Goal: Information Seeking & Learning: Learn about a topic

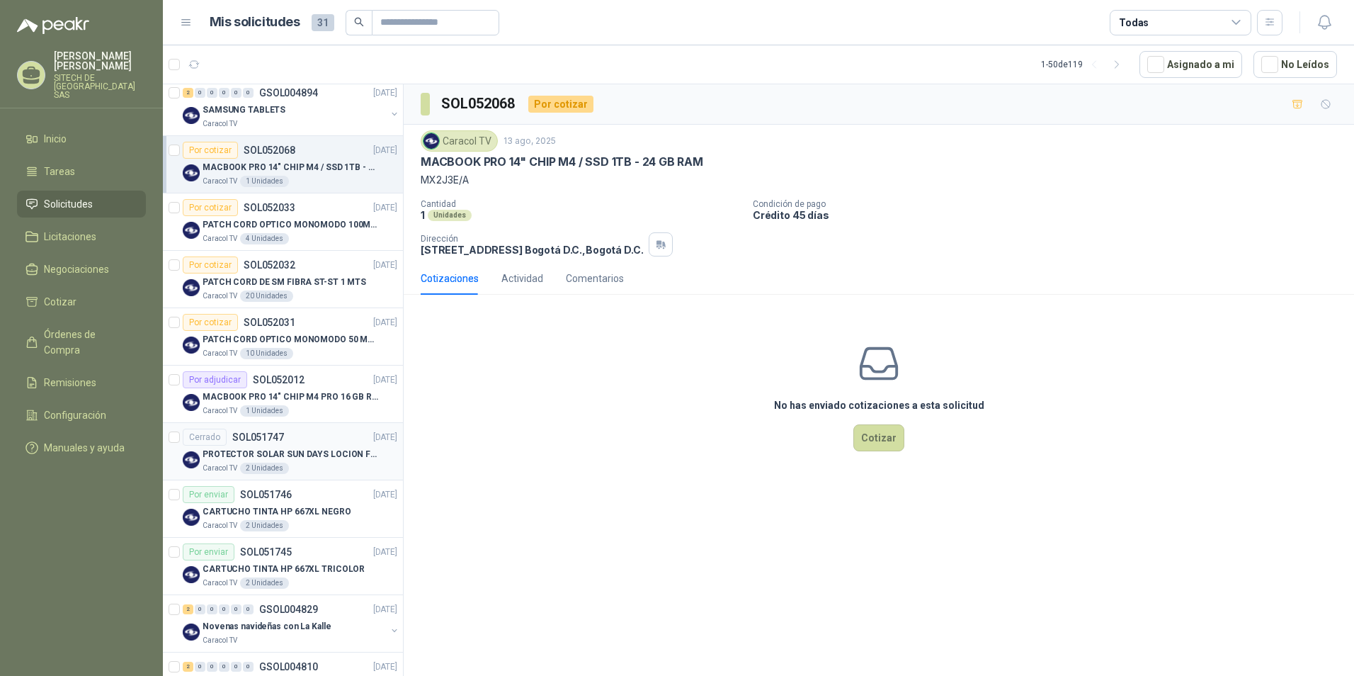
scroll to position [142, 0]
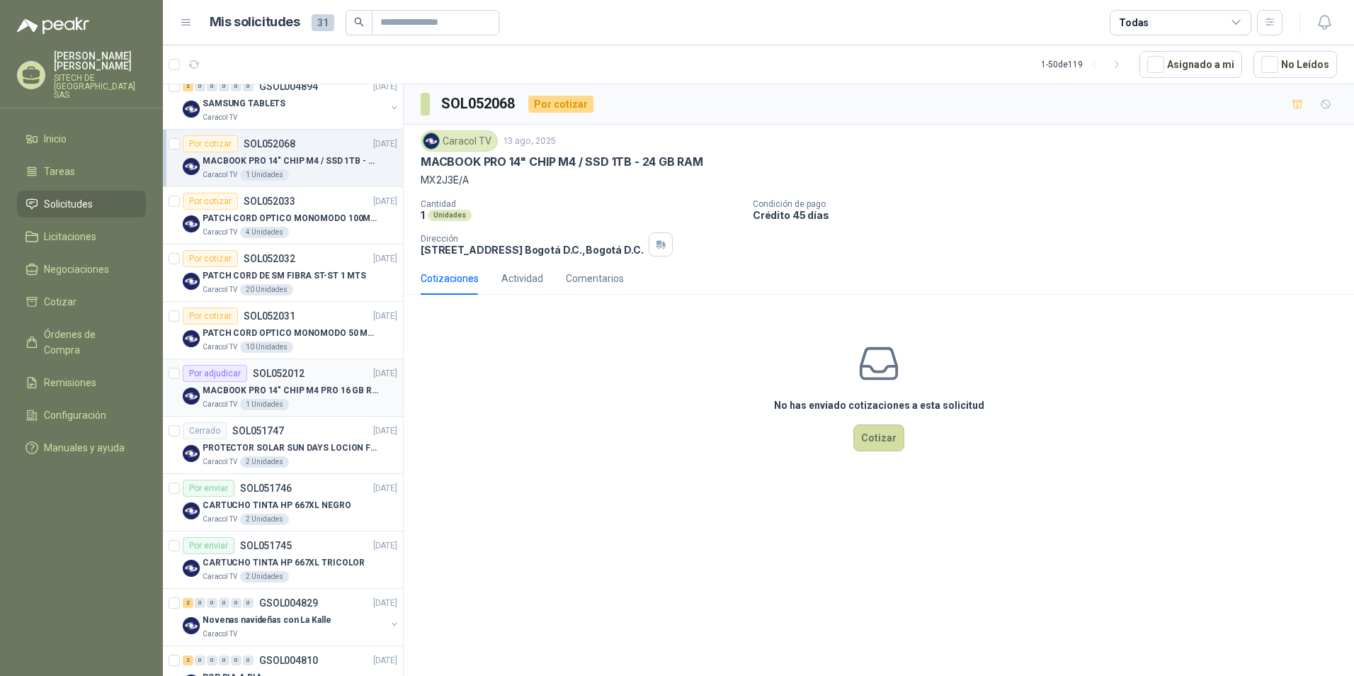
click at [291, 399] on div "Caracol TV 1 Unidades" at bounding box center [300, 404] width 195 height 11
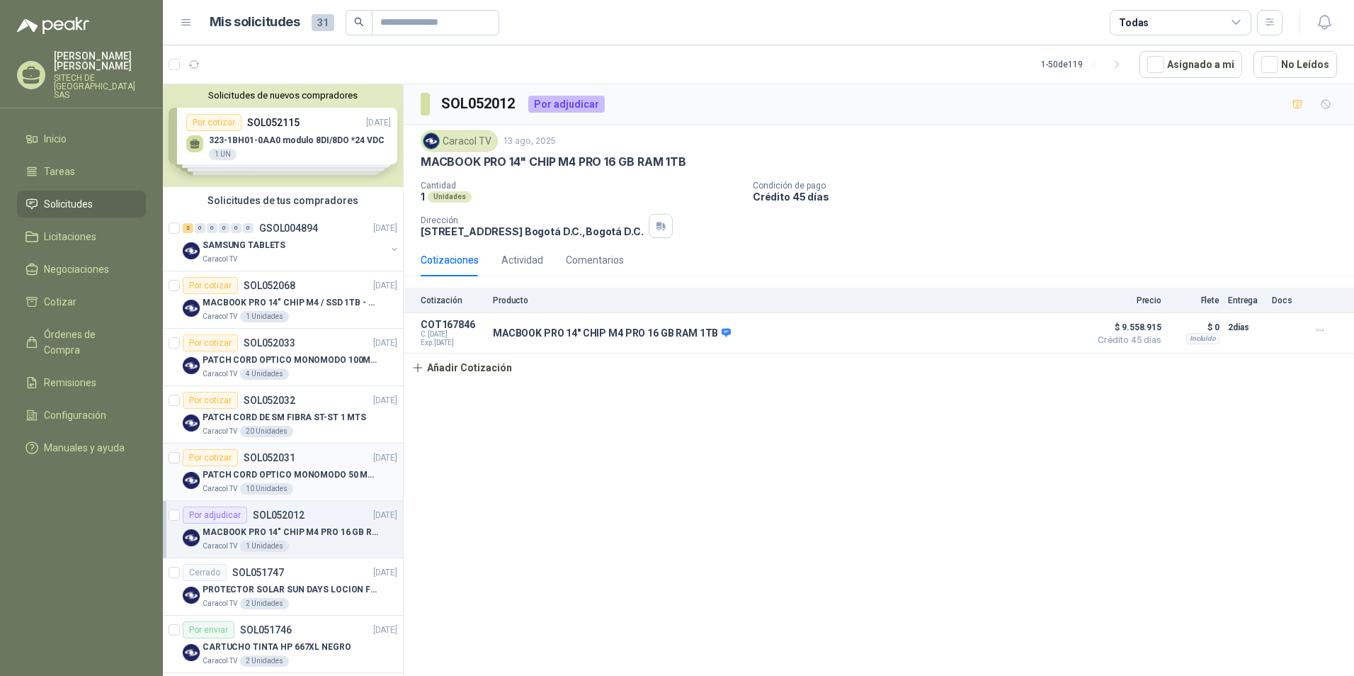
click at [289, 480] on p "PATCH CORD OPTICO MONOMODO 50 MTS" at bounding box center [291, 474] width 176 height 13
click at [303, 426] on div "Caracol TV 20 Unidades" at bounding box center [300, 431] width 195 height 11
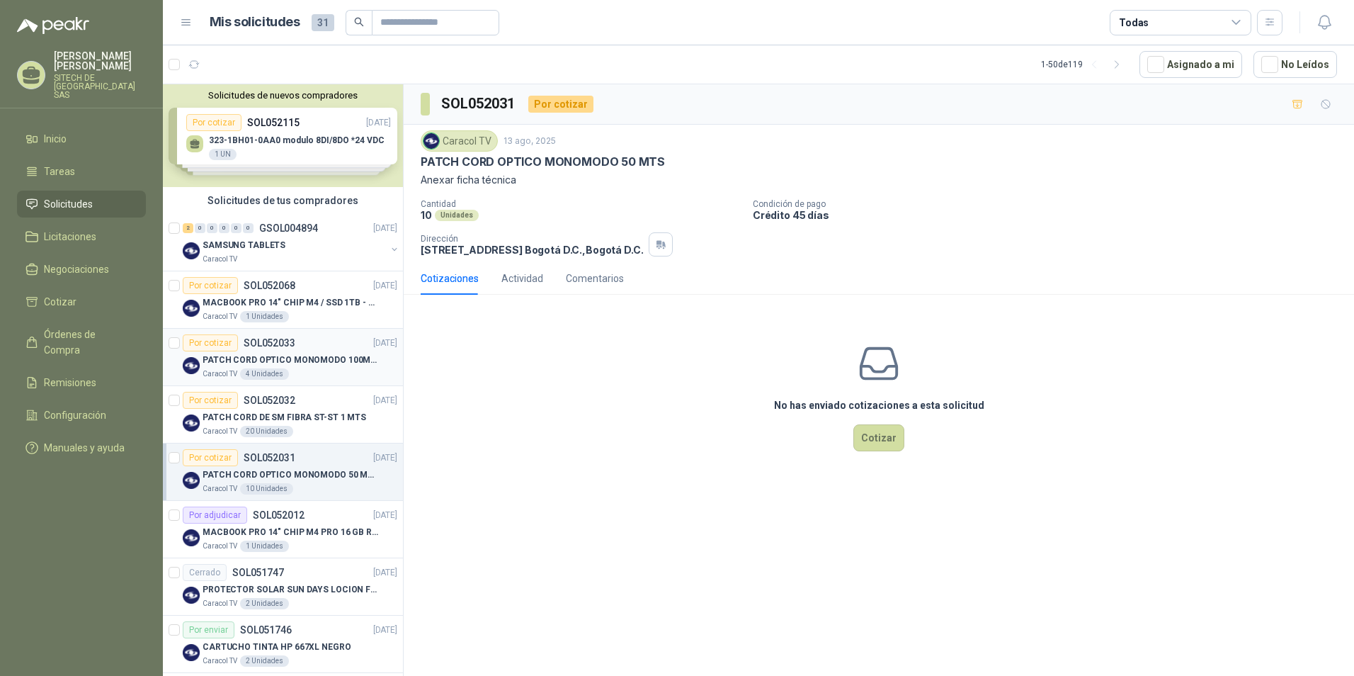
click at [292, 349] on div "Por cotizar SOL052033" at bounding box center [239, 342] width 113 height 17
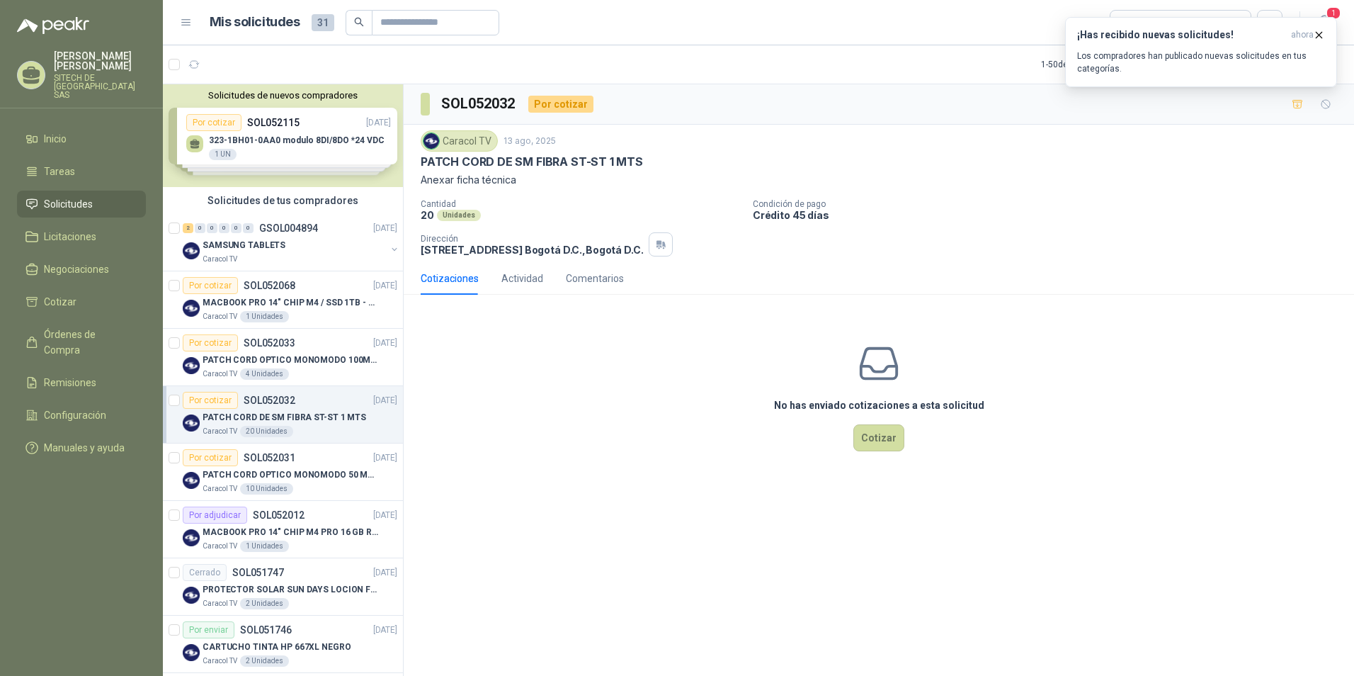
click at [1326, 6] on header "Mis solicitudes 31 Todas 1" at bounding box center [758, 22] width 1191 height 45
click at [1329, 16] on span "1" at bounding box center [1334, 12] width 16 height 13
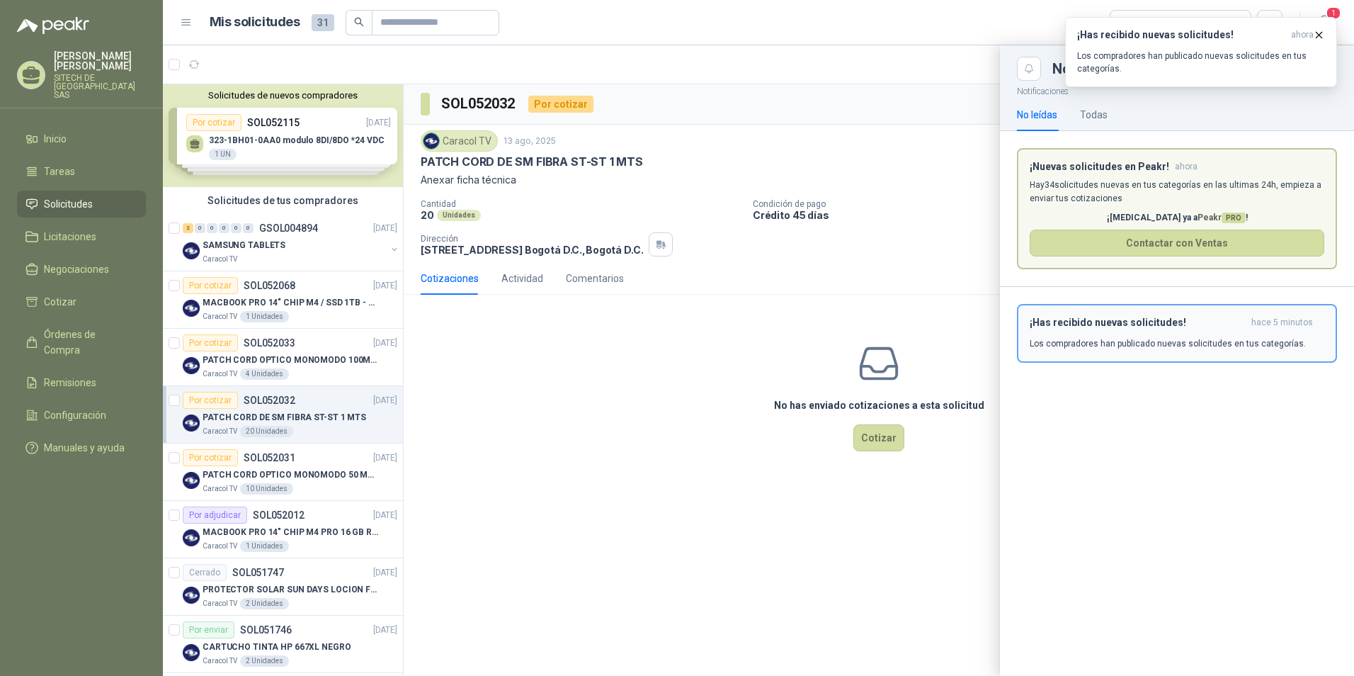
click at [1116, 324] on h3 "¡Has recibido nuevas solicitudes!" at bounding box center [1138, 323] width 216 height 12
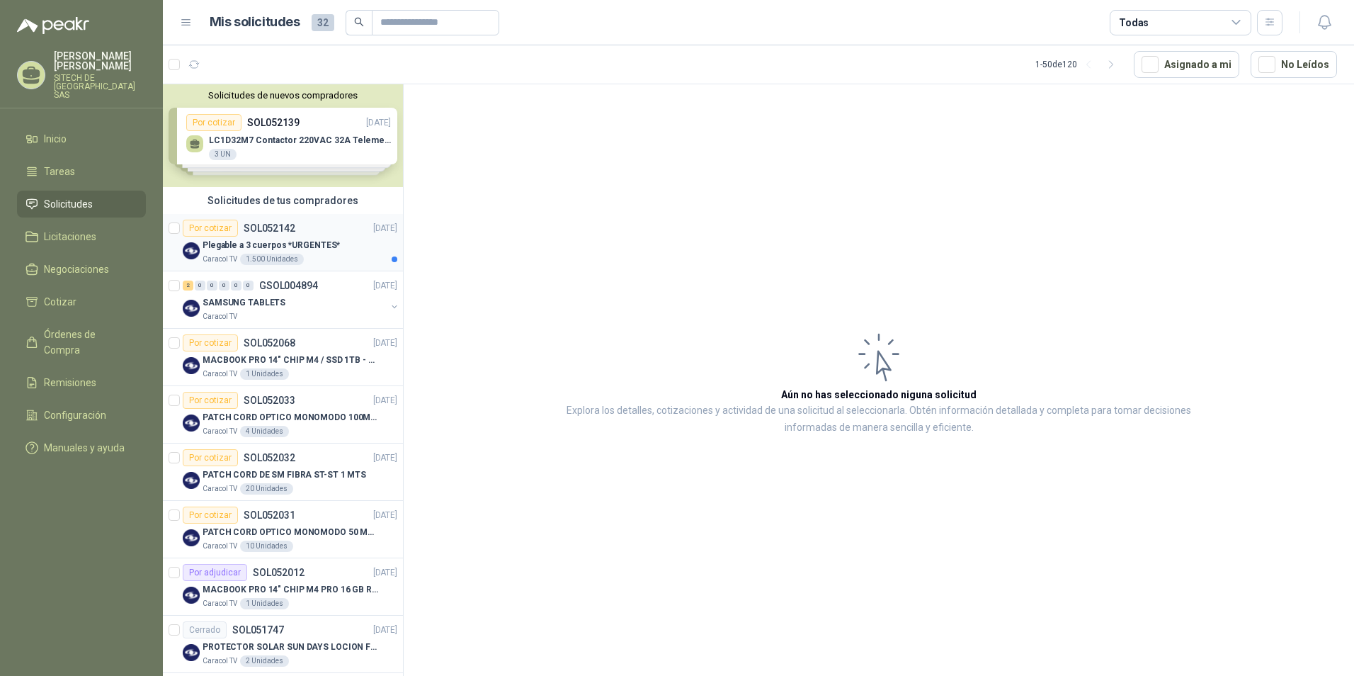
click at [293, 255] on div "1.500 Unidades" at bounding box center [272, 259] width 64 height 11
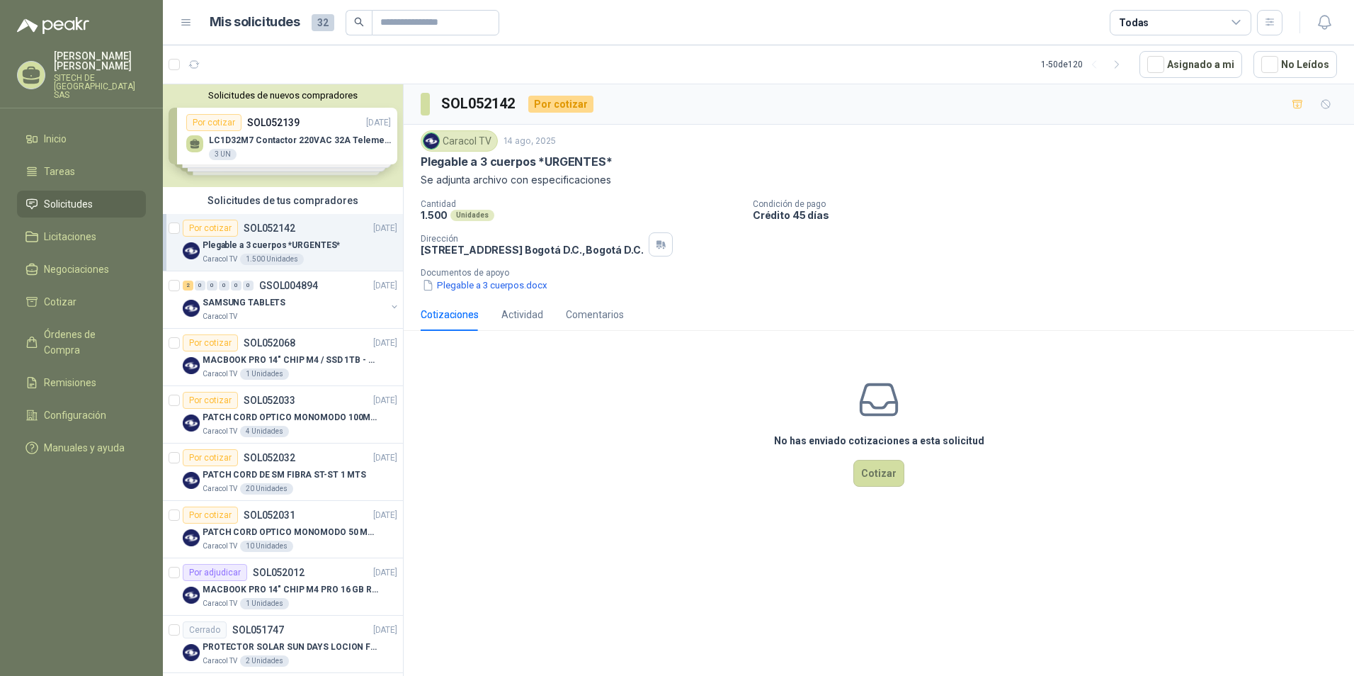
click at [484, 168] on p "Plegable a 3 cuerpos *URGENTES*" at bounding box center [516, 161] width 191 height 15
click at [465, 288] on button "Plegable a 3 cuerpos.docx" at bounding box center [485, 285] width 128 height 15
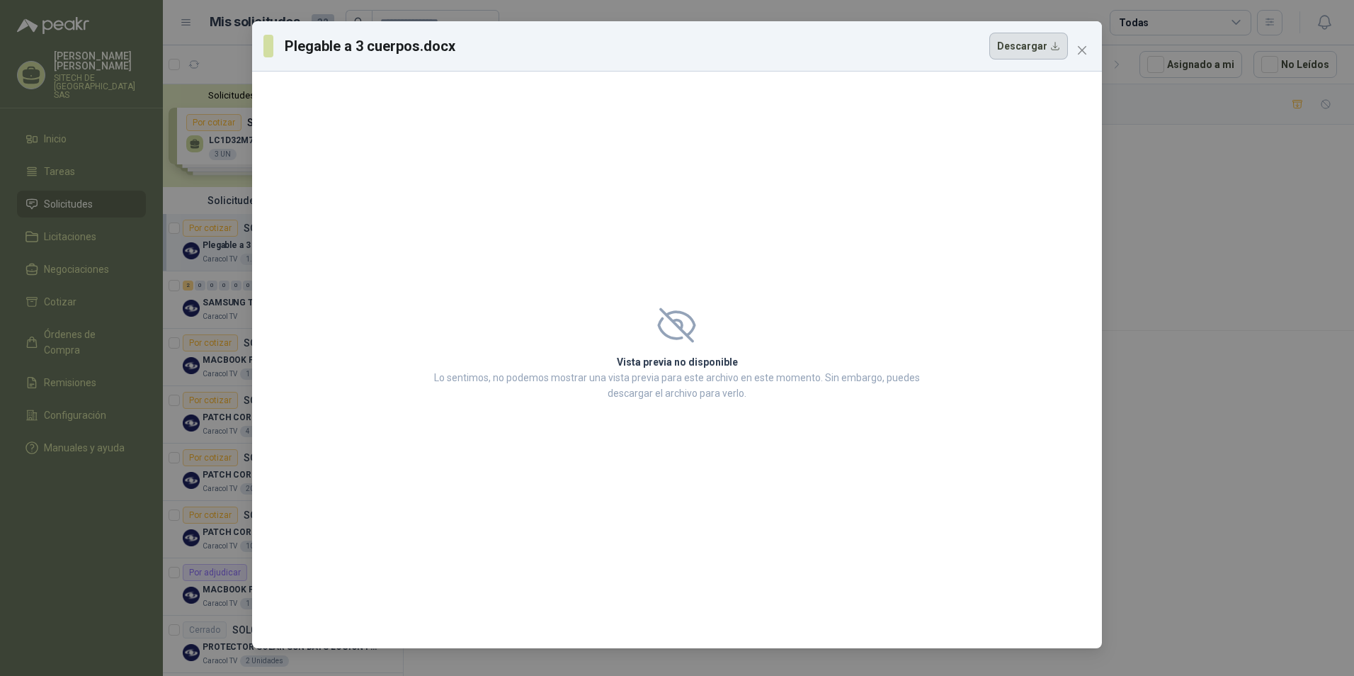
click at [1035, 50] on button "Descargar" at bounding box center [1028, 46] width 79 height 27
click at [1194, 258] on div "Plegable a 3 cuerpos.docx Descargar Vista previa no disponible Lo sentimos, no …" at bounding box center [677, 338] width 1354 height 676
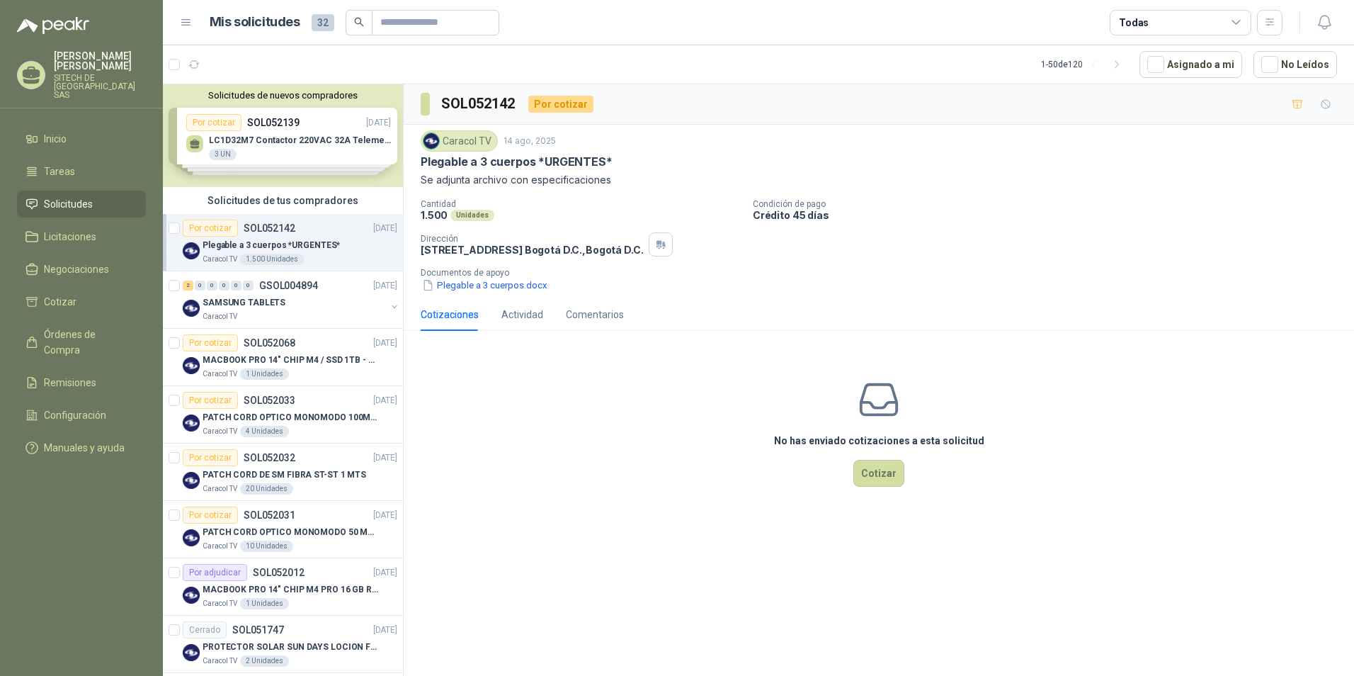
click at [458, 160] on p "Plegable a 3 cuerpos *URGENTES*" at bounding box center [516, 161] width 191 height 15
copy p "Plegable a 3 cuerpos *URGENTES*"
click at [188, 283] on div "2" at bounding box center [188, 285] width 11 height 10
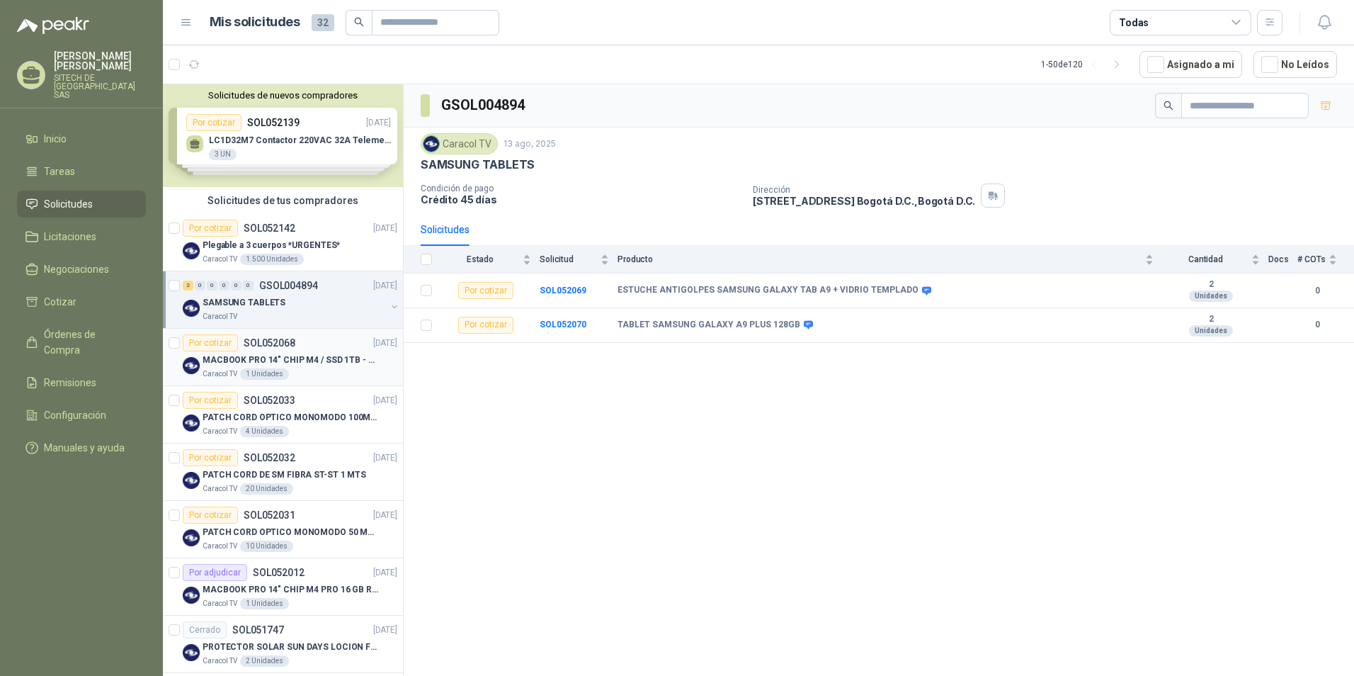
click at [230, 370] on p "Caracol TV" at bounding box center [220, 373] width 35 height 11
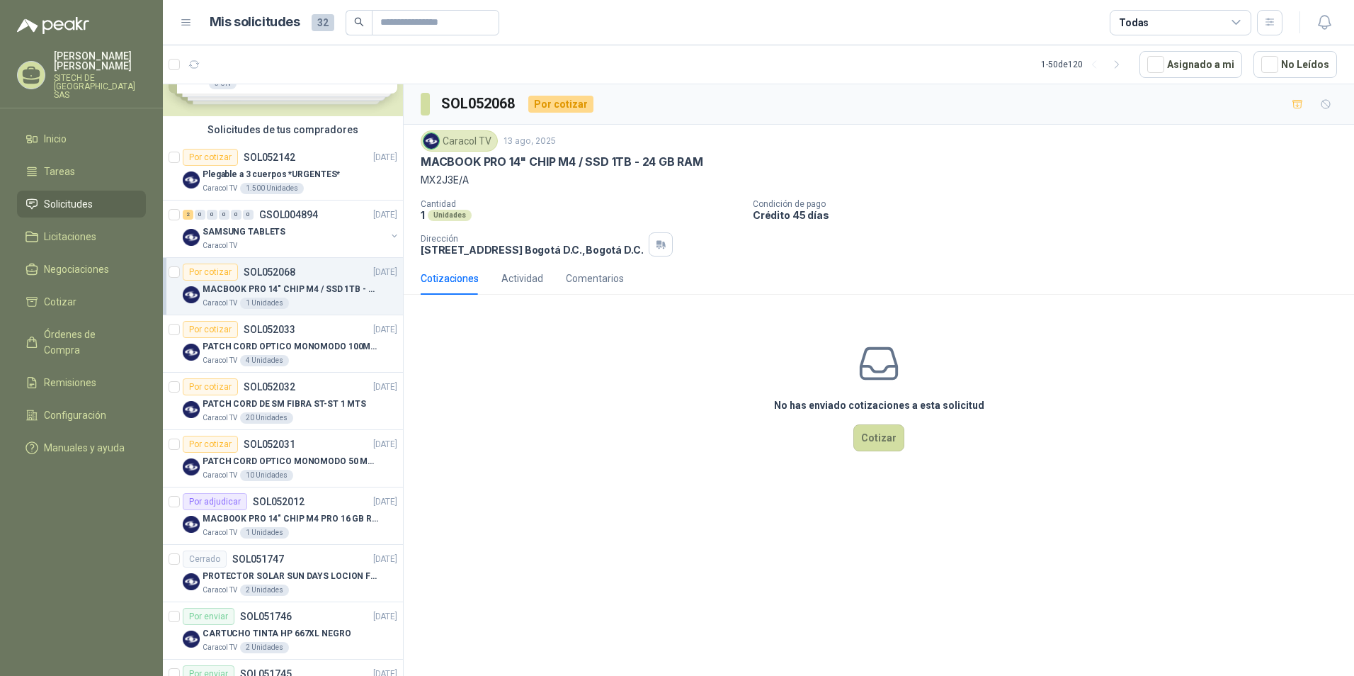
scroll to position [142, 0]
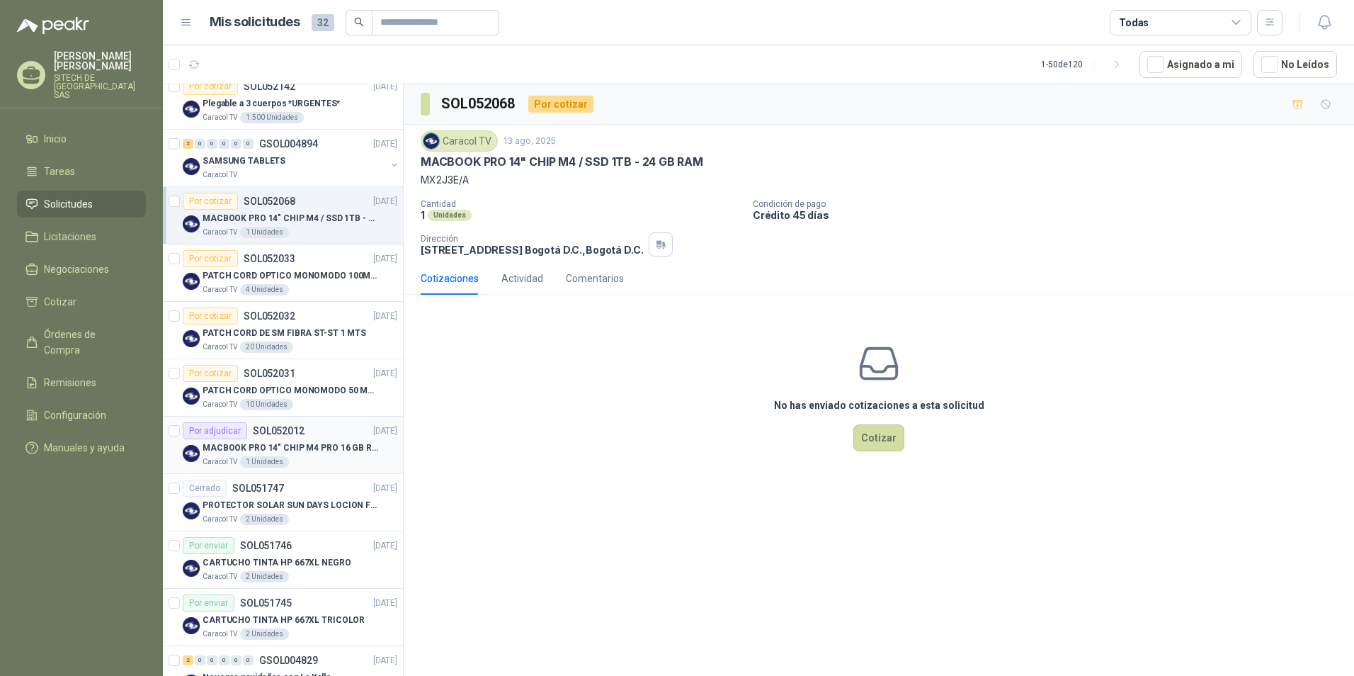
click at [228, 455] on div "MACBOOK PRO 14" CHIP M4 PRO 16 GB RAM 1TB" at bounding box center [300, 447] width 195 height 17
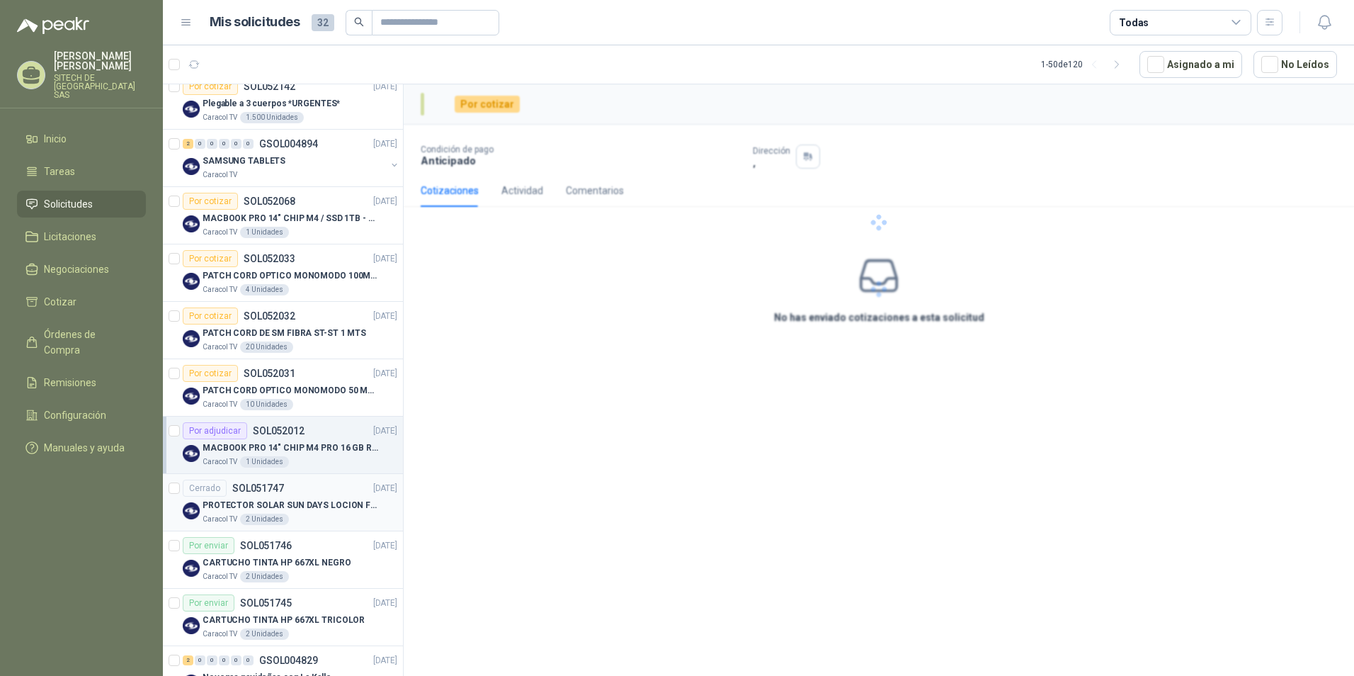
click at [238, 508] on p "PROTECTOR SOLAR SUN DAYS LOCION FPS 50 CAJA X 24 UN" at bounding box center [291, 505] width 176 height 13
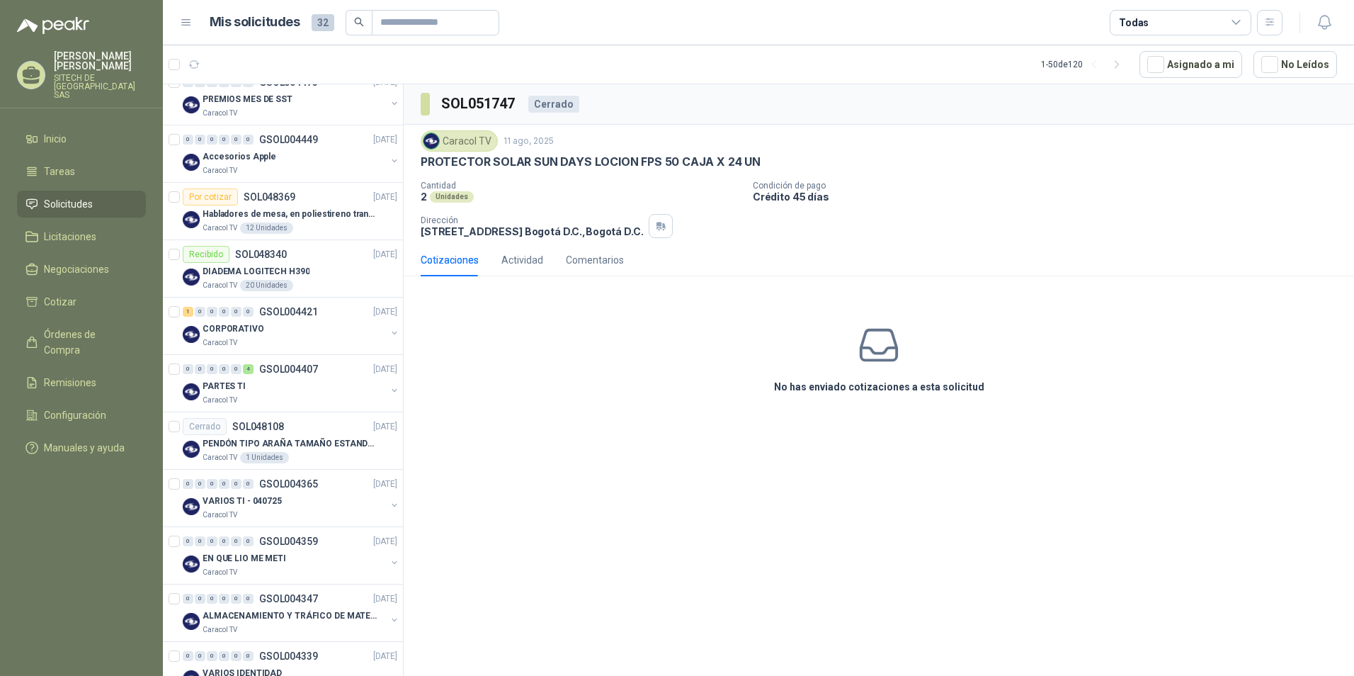
scroll to position [1416, 0]
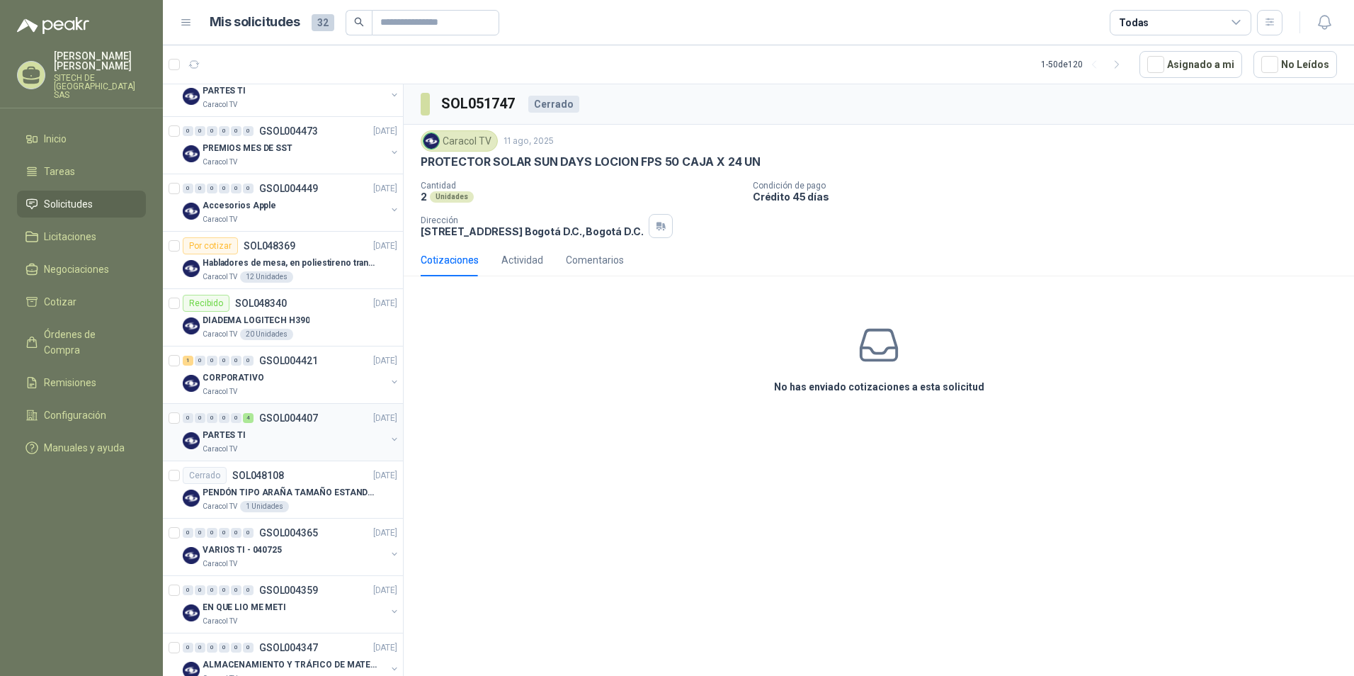
click at [248, 417] on div "4" at bounding box center [248, 418] width 11 height 10
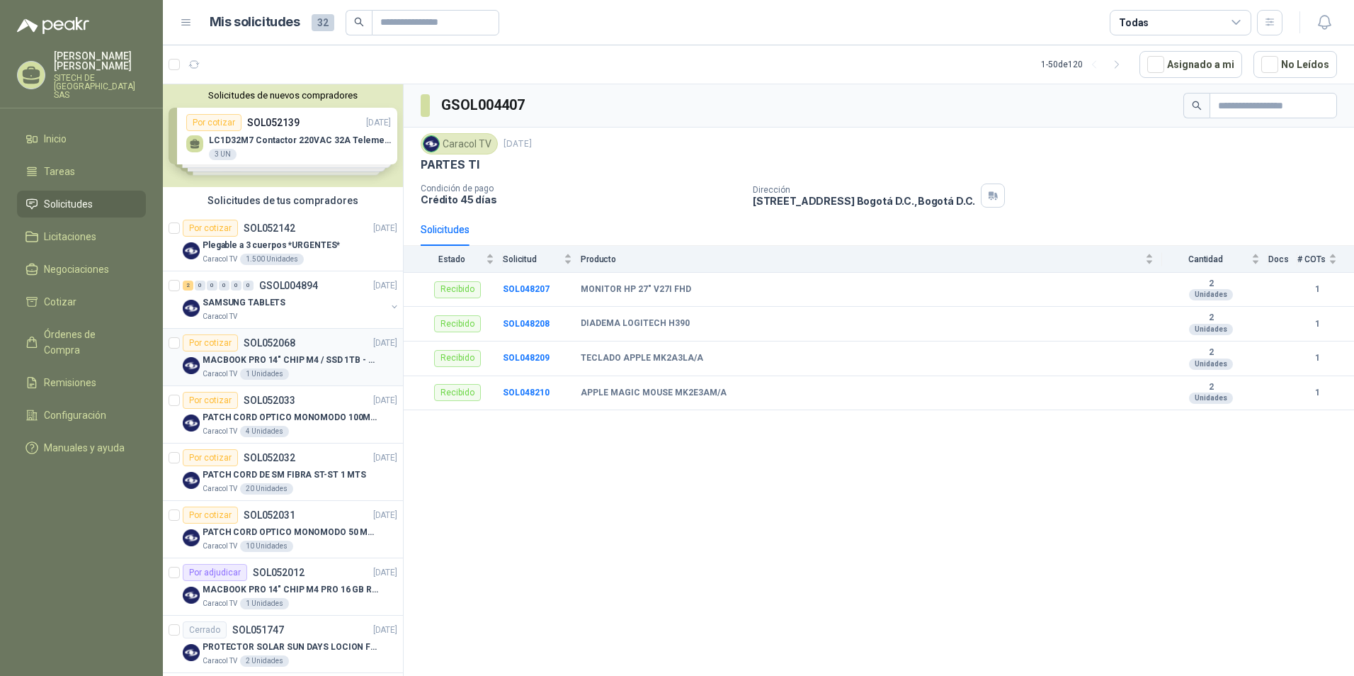
click at [261, 360] on p "MACBOOK PRO 14" CHIP M4 / SSD 1TB - 24 GB RAM" at bounding box center [291, 359] width 176 height 13
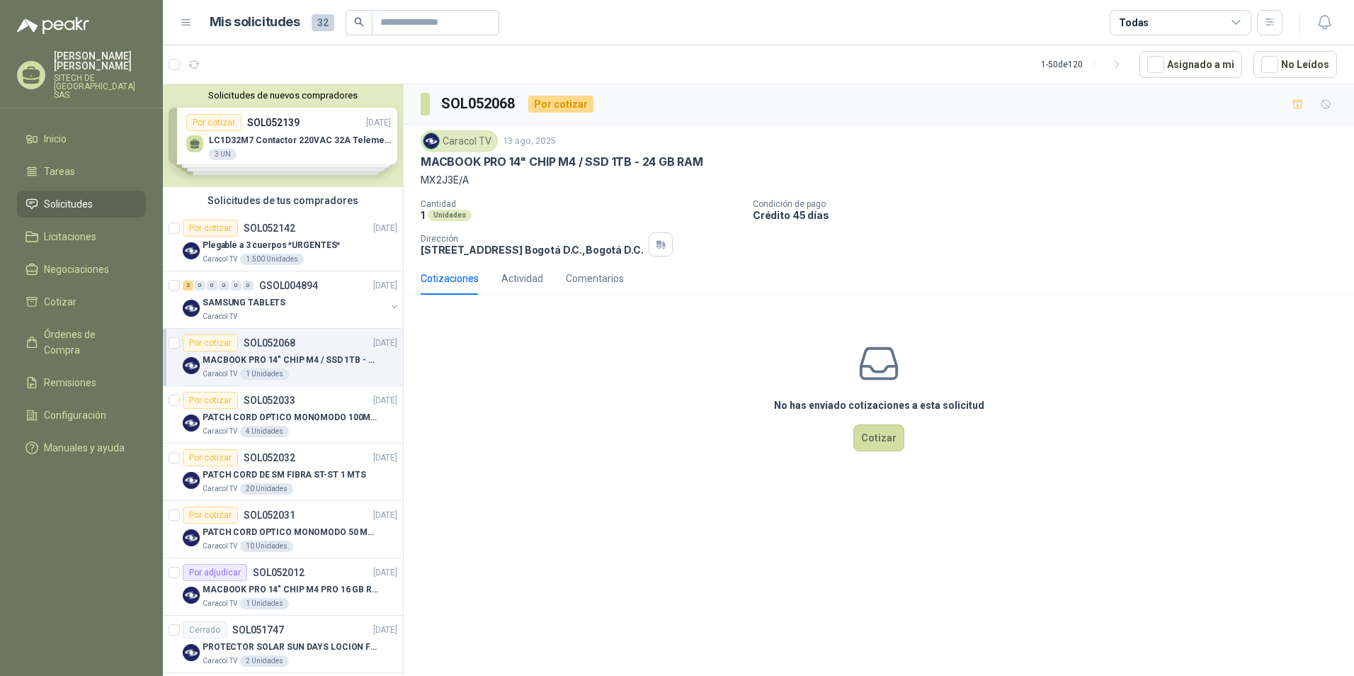
click at [511, 385] on div "No has enviado cotizaciones a esta solicitud Cotizar" at bounding box center [879, 396] width 950 height 181
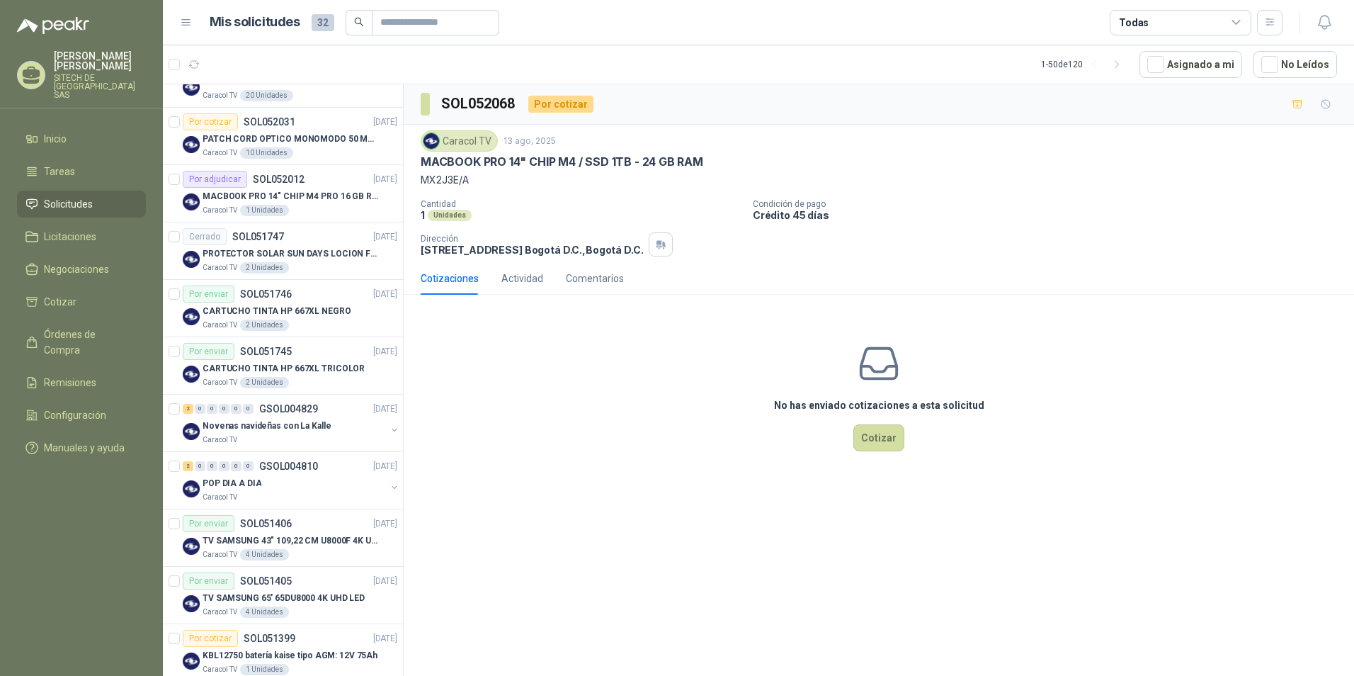
scroll to position [425, 0]
